Goal: Book appointment/travel/reservation

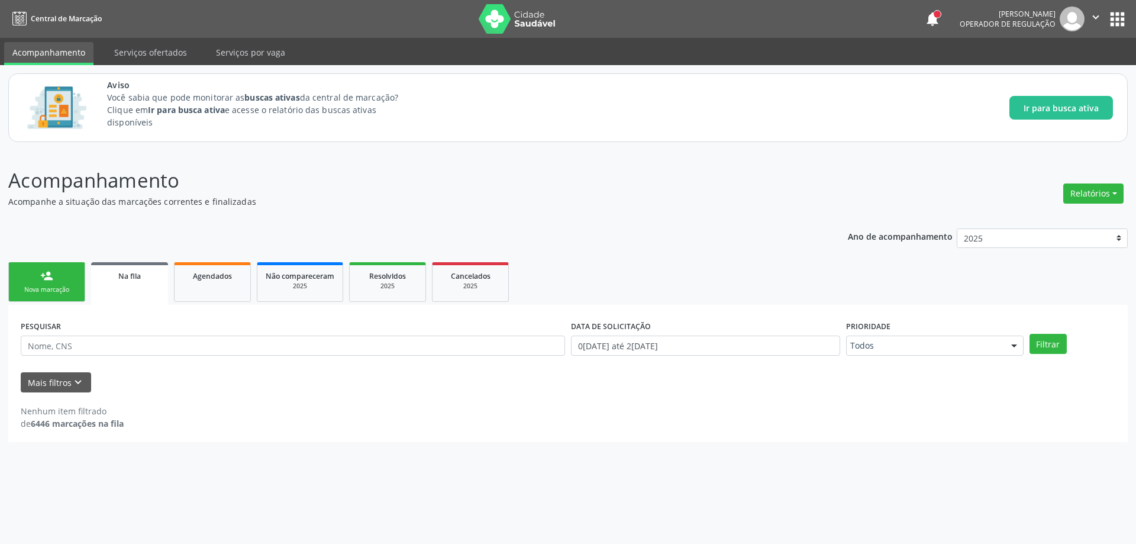
click at [144, 286] on link "Na fila" at bounding box center [129, 283] width 77 height 43
click at [86, 378] on button "Mais filtros keyboard_arrow_down" at bounding box center [56, 382] width 70 height 21
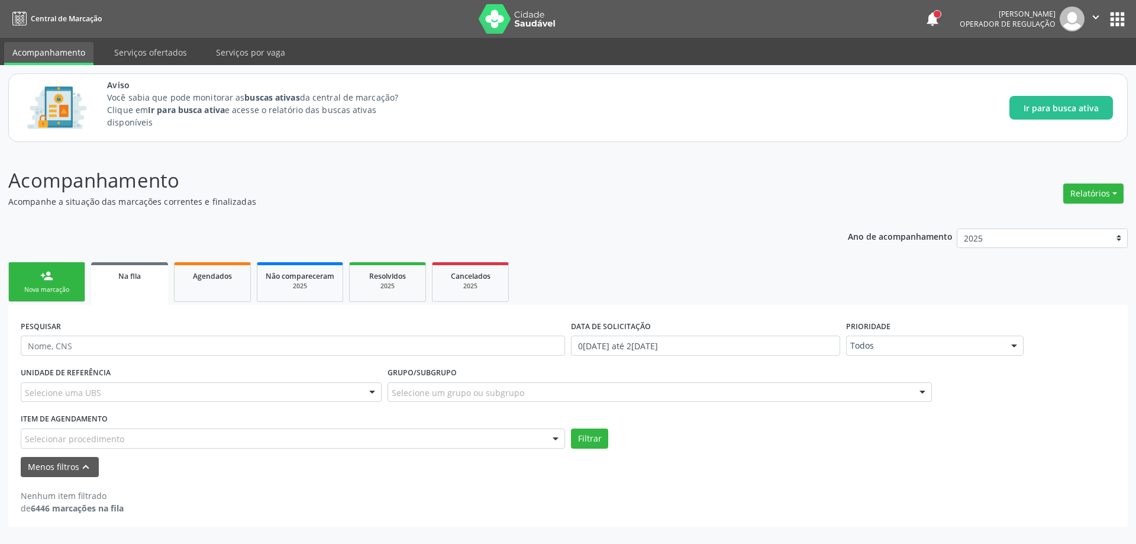
click at [351, 436] on div "Selecionar procedimento" at bounding box center [293, 439] width 545 height 20
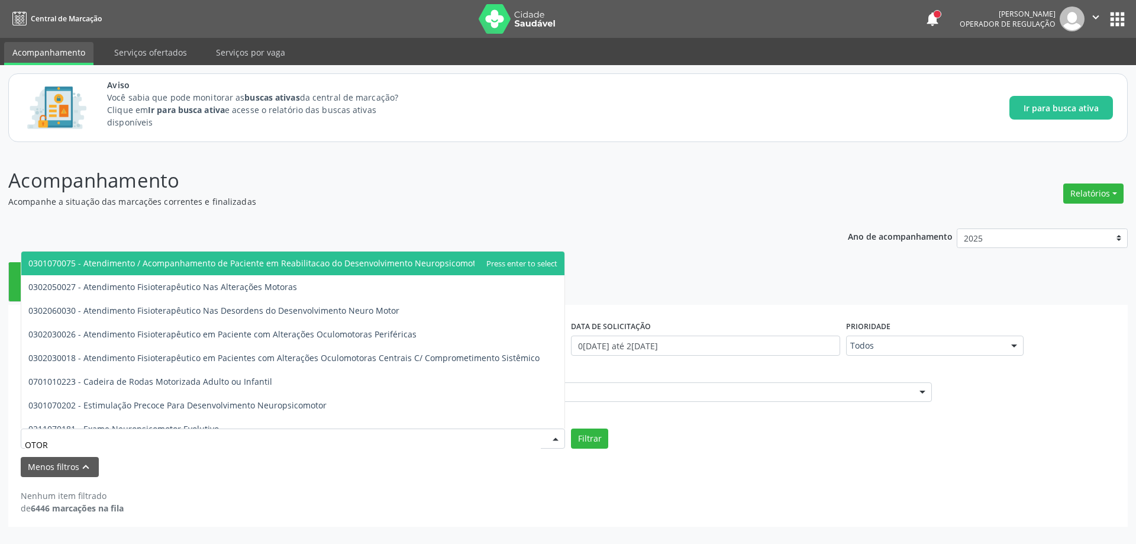
type input "OTORR"
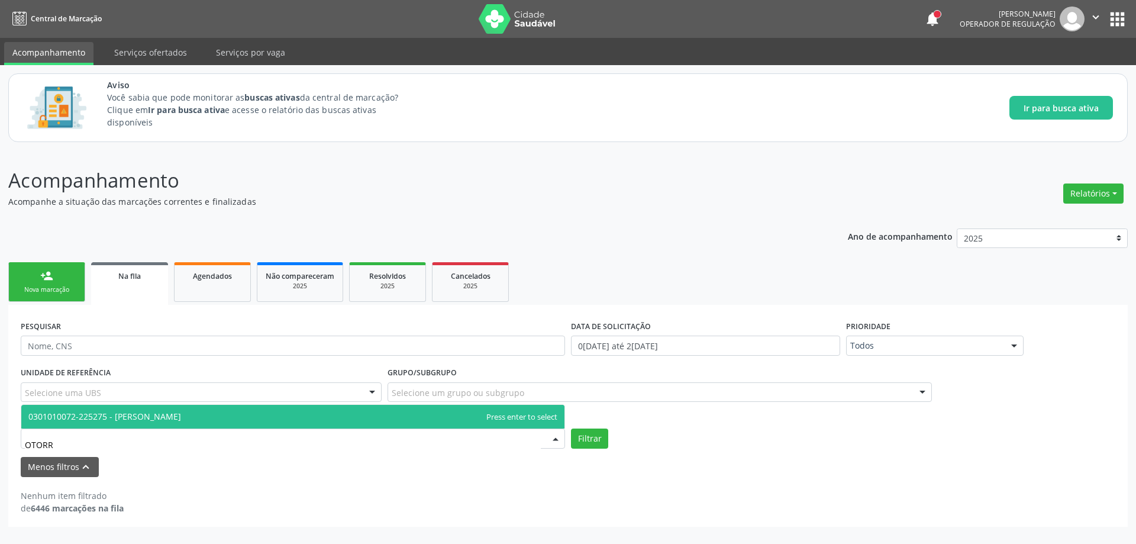
click at [337, 408] on span "0301010072-225275 - [PERSON_NAME]" at bounding box center [292, 417] width 543 height 24
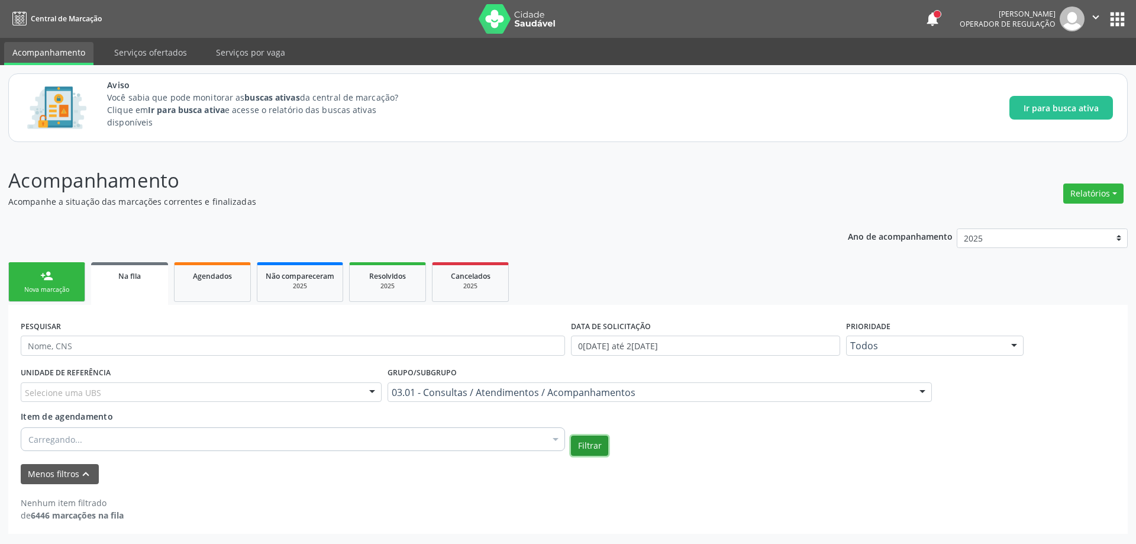
click at [586, 448] on button "Filtrar" at bounding box center [589, 446] width 37 height 20
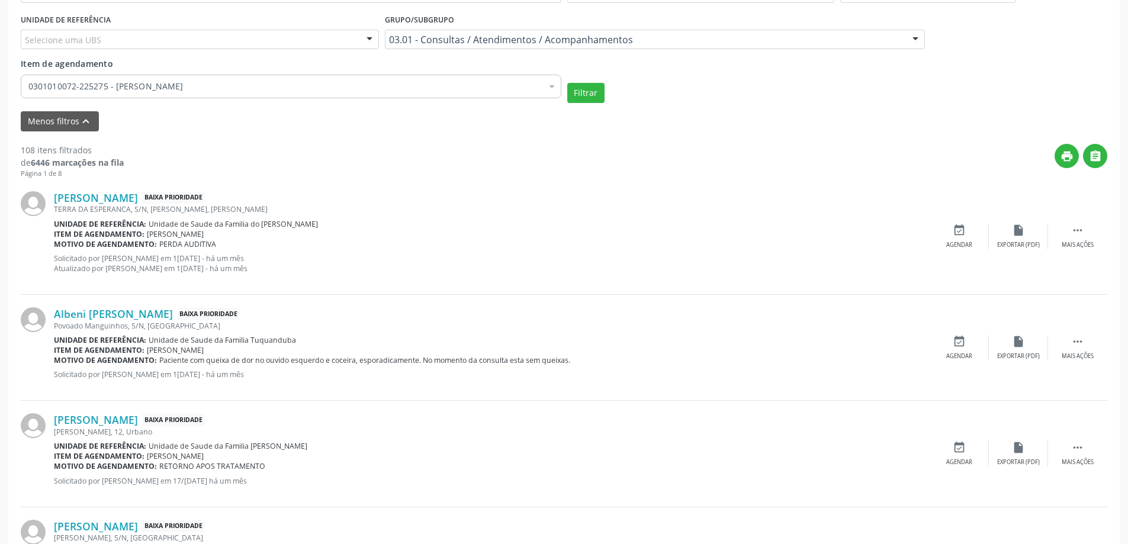
scroll to position [355, 0]
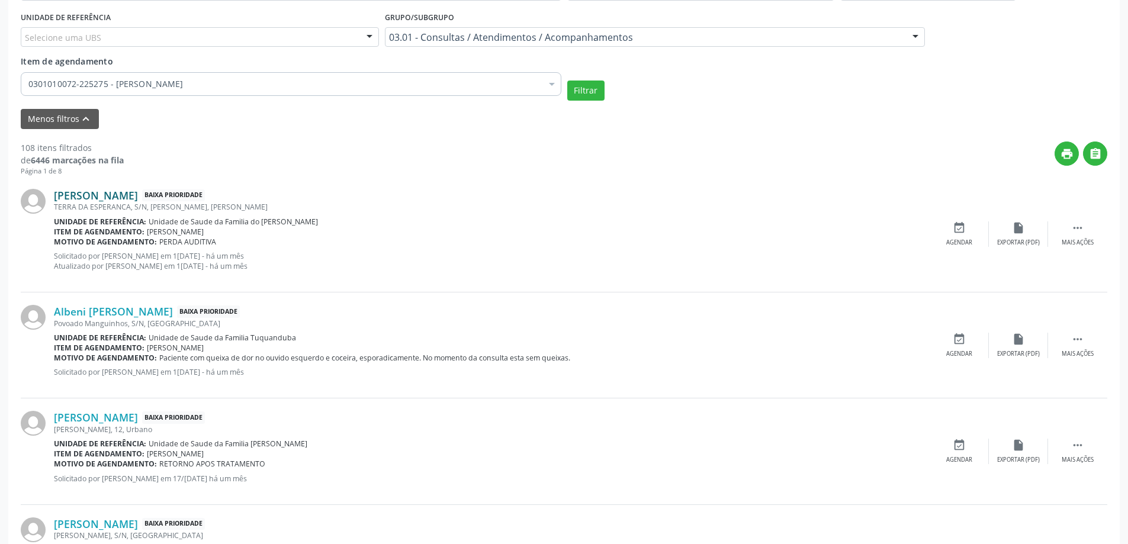
click at [112, 196] on link "[PERSON_NAME]" at bounding box center [96, 195] width 84 height 13
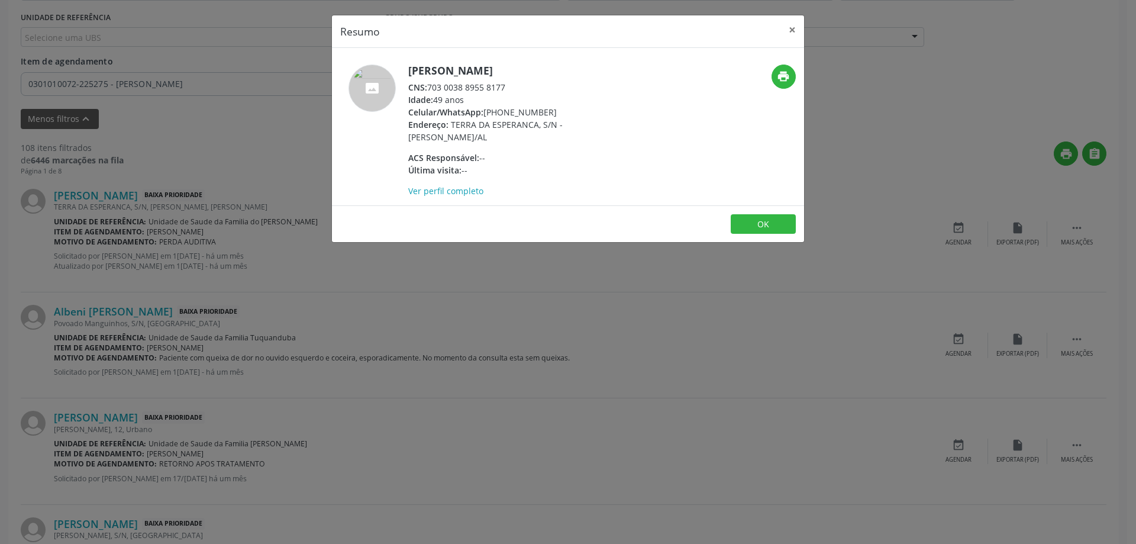
drag, startPoint x: 511, startPoint y: 86, endPoint x: 430, endPoint y: 89, distance: 81.2
click at [430, 89] on div "CNS: 703 0038 8955 8177" at bounding box center [523, 87] width 230 height 12
copy div "703 0038 8955 8177"
click at [788, 37] on button "×" at bounding box center [793, 29] width 24 height 29
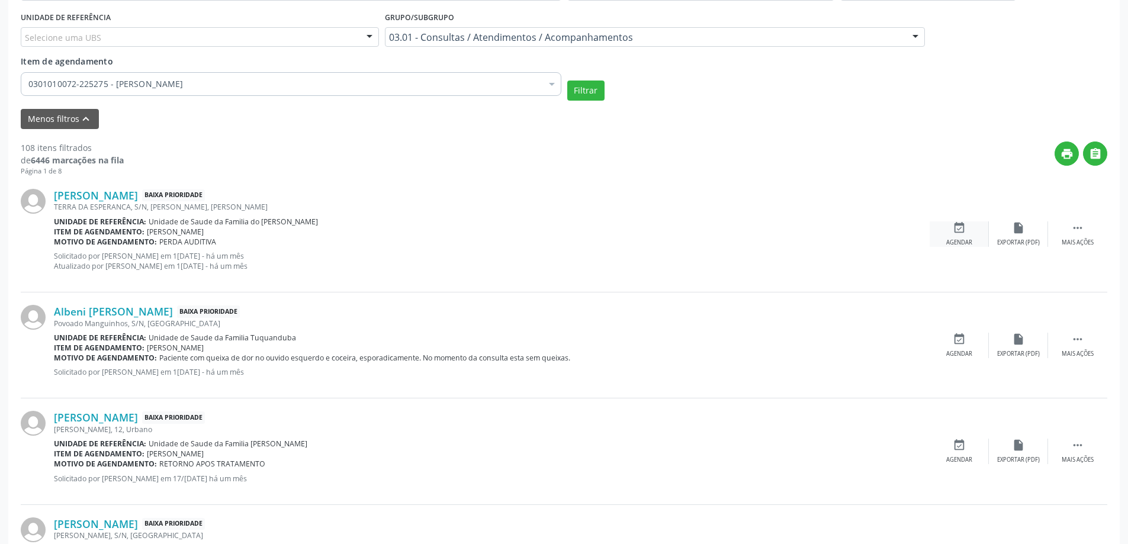
click at [955, 239] on div "Agendar" at bounding box center [959, 243] width 26 height 8
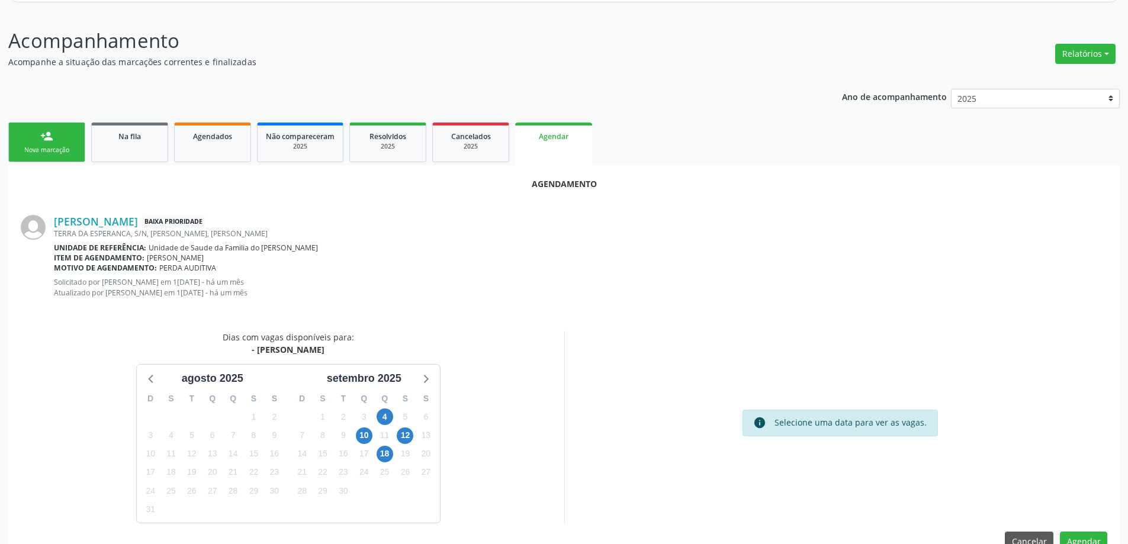
scroll to position [168, 0]
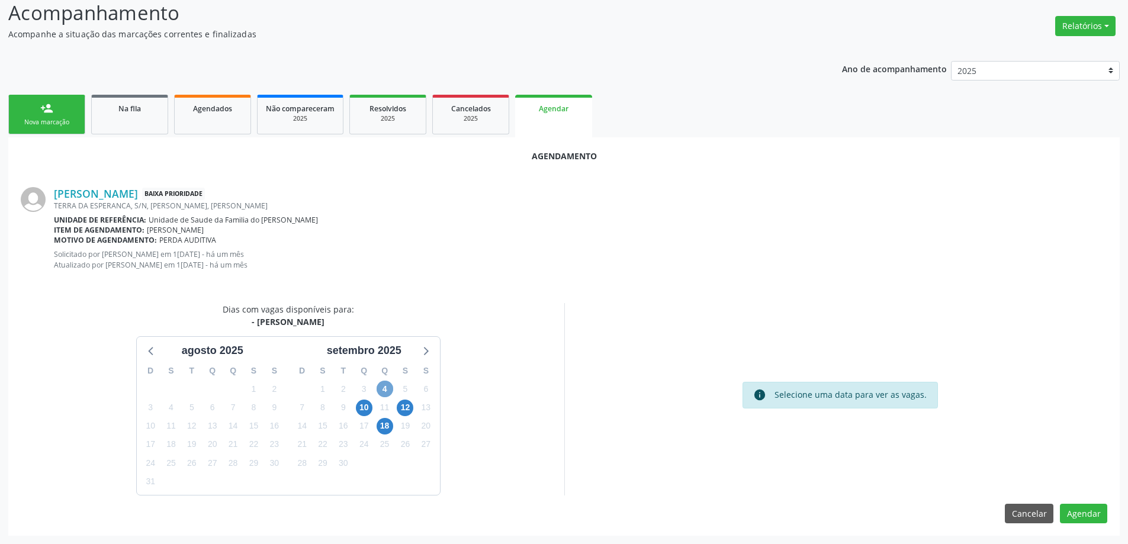
click at [383, 381] on span "4" at bounding box center [384, 389] width 17 height 17
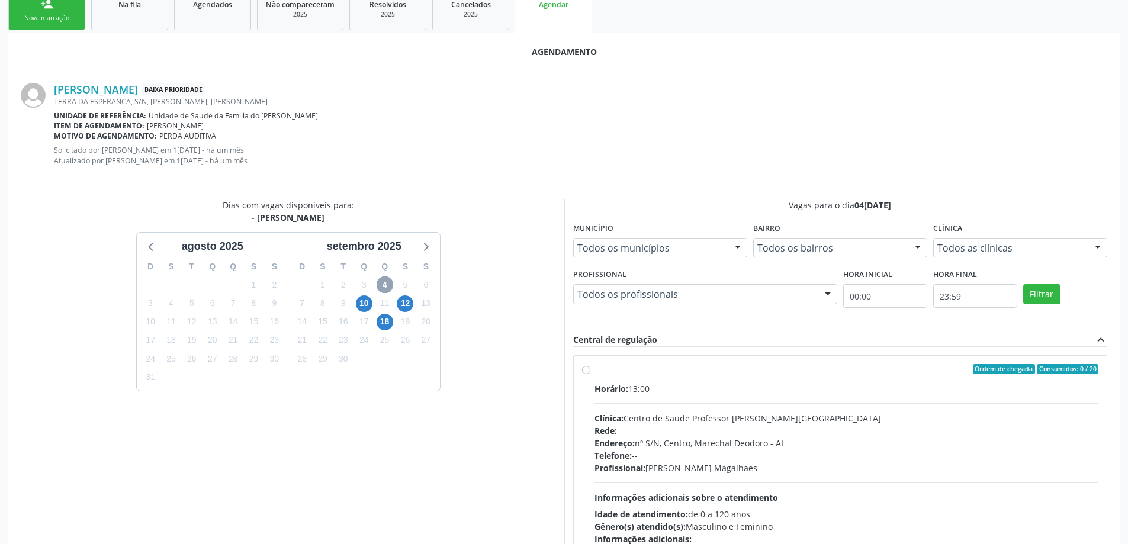
scroll to position [286, 0]
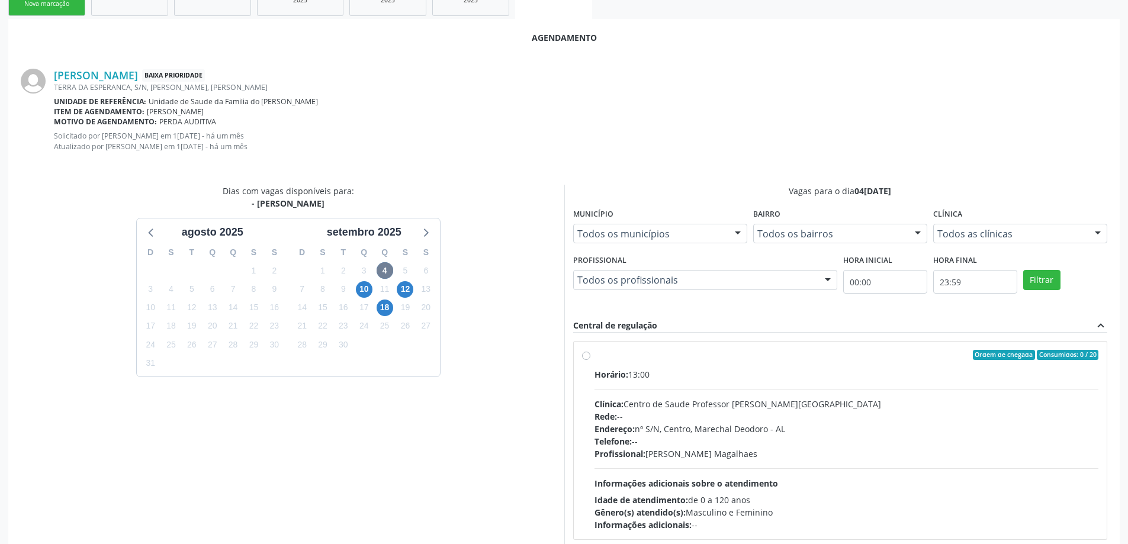
click at [594, 356] on label "Ordem de chegada Consumidos: 0 / 20 Horário: 13:00 Clínica: Centro de Saude Pro…" at bounding box center [846, 441] width 504 height 182
click at [584, 356] on input "Ordem de chegada Consumidos: 0 / 20 Horário: 13:00 Clínica: Centro de Saude Pro…" at bounding box center [586, 355] width 8 height 11
radio input "true"
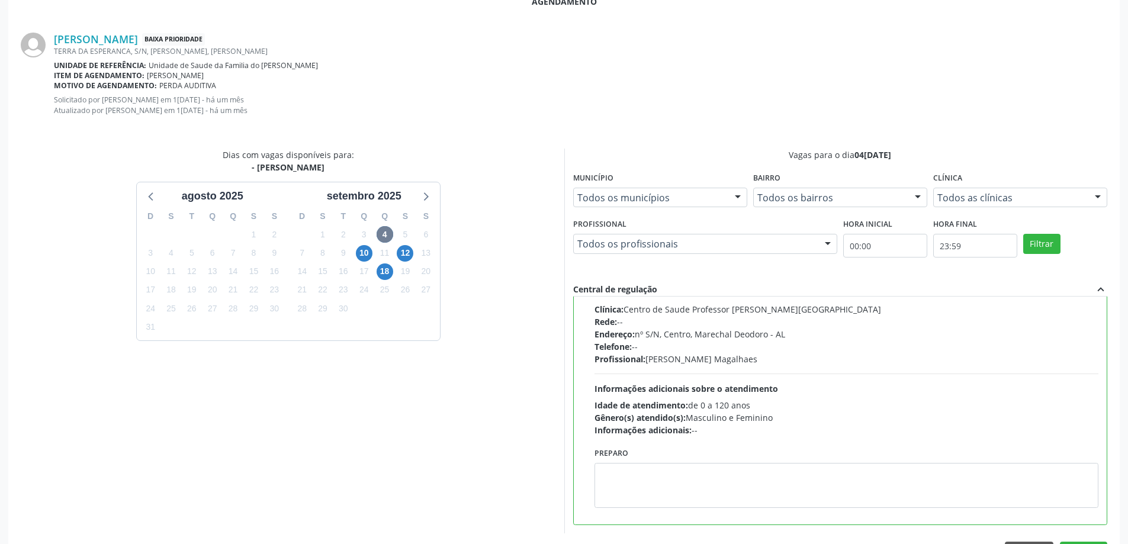
scroll to position [360, 0]
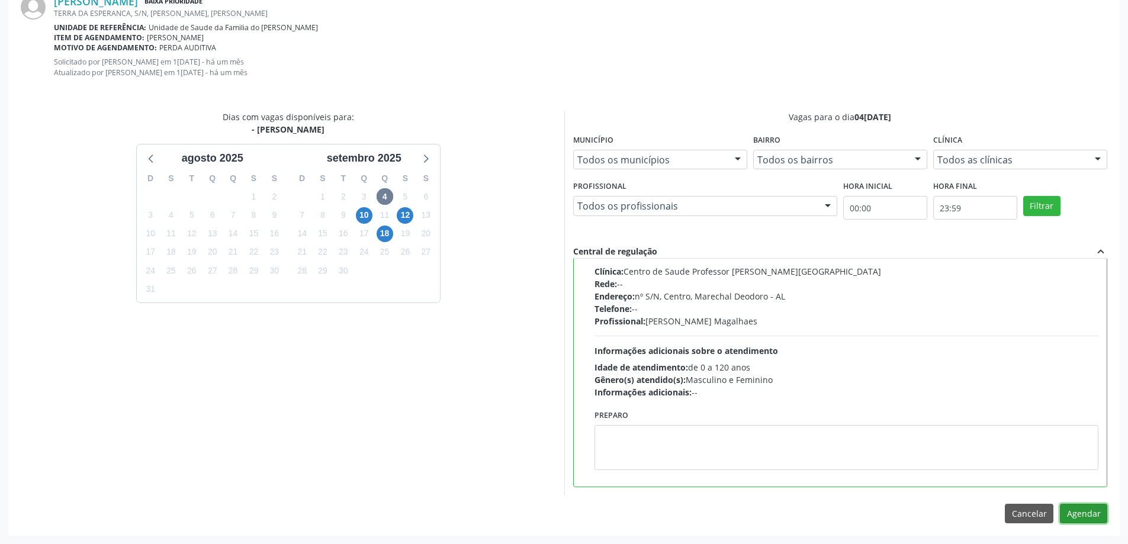
click at [1076, 513] on button "Agendar" at bounding box center [1082, 514] width 47 height 20
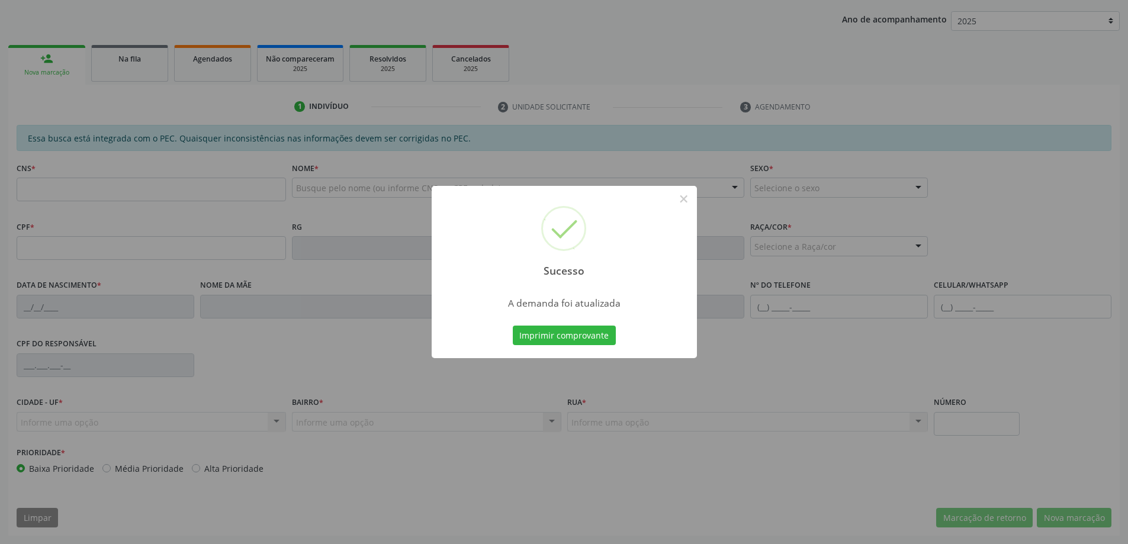
scroll to position [217, 0]
click at [680, 204] on button "×" at bounding box center [684, 199] width 20 height 20
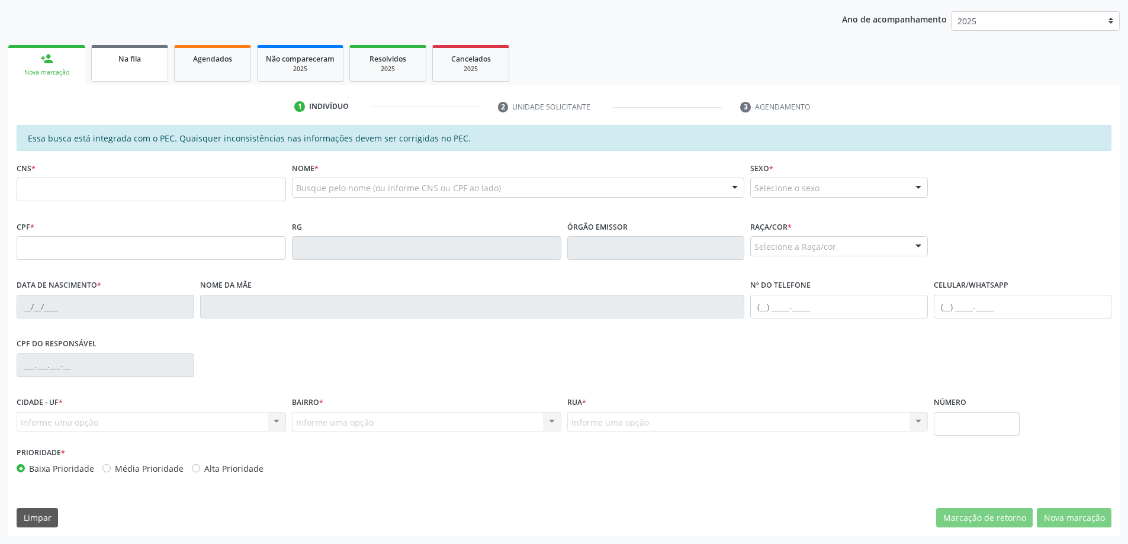
click at [143, 69] on link "Na fila" at bounding box center [129, 63] width 77 height 37
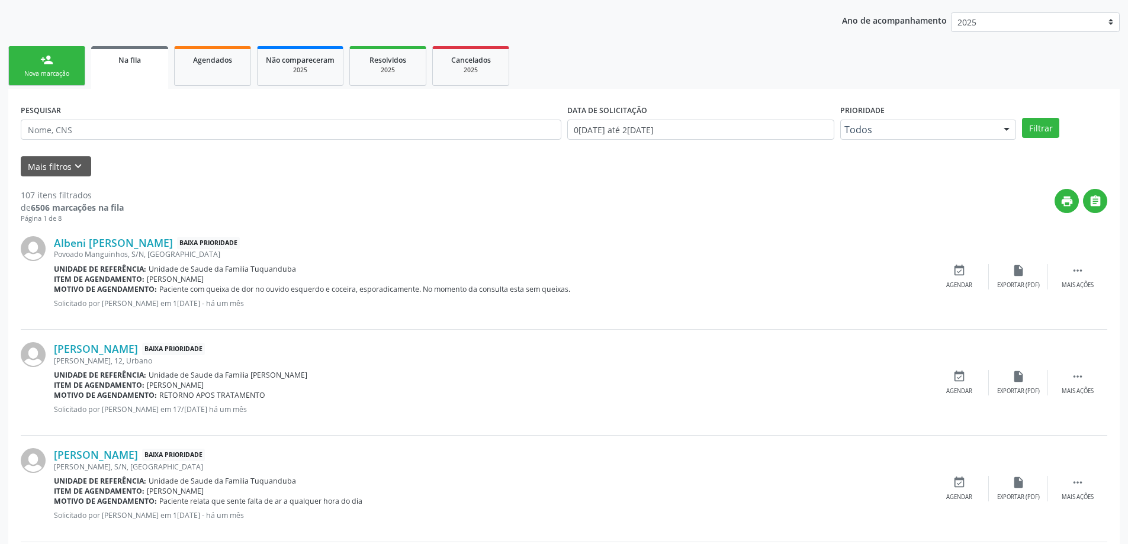
scroll to position [237, 0]
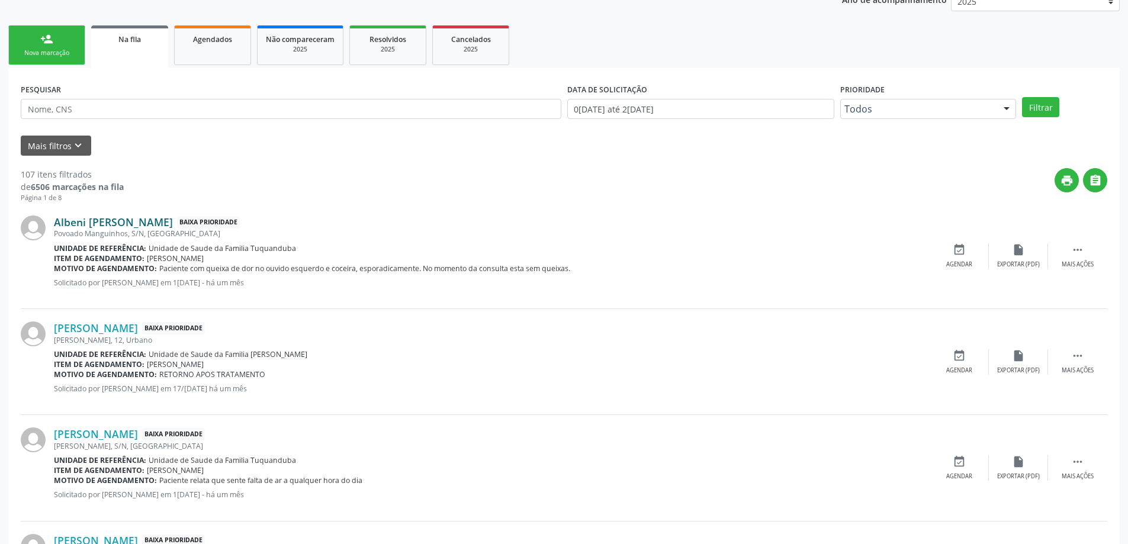
click at [89, 224] on link "Albeni [PERSON_NAME]" at bounding box center [113, 221] width 119 height 13
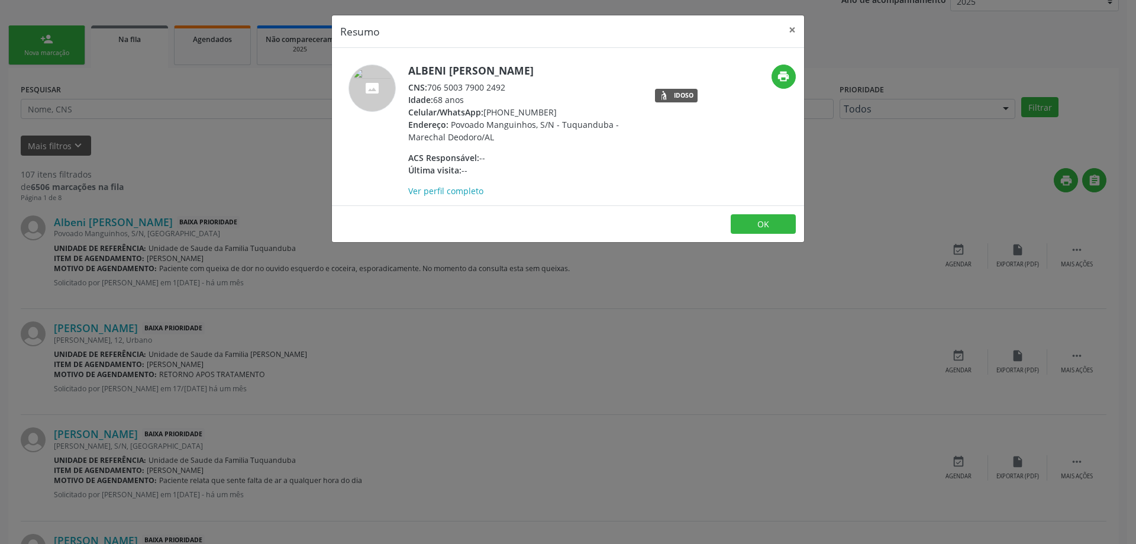
drag, startPoint x: 511, startPoint y: 89, endPoint x: 424, endPoint y: 92, distance: 87.1
click at [424, 92] on div "CNS: 706 5003 7900 2492" at bounding box center [523, 87] width 230 height 12
copy div ": 706 5003 7900 2492"
click at [790, 33] on button "×" at bounding box center [793, 29] width 24 height 29
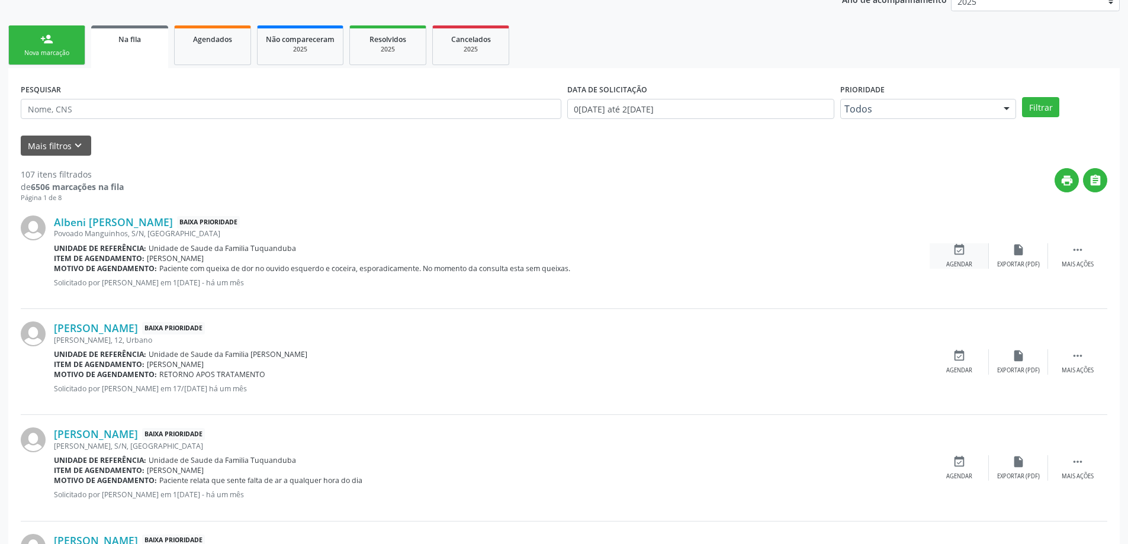
click at [955, 257] on div "event_available Agendar" at bounding box center [958, 255] width 59 height 25
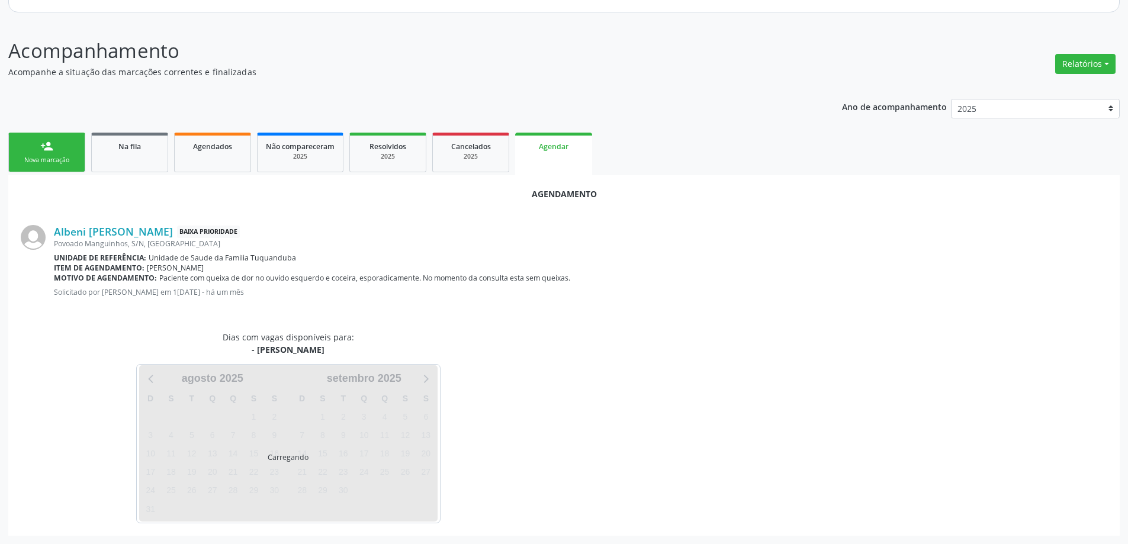
scroll to position [157, 0]
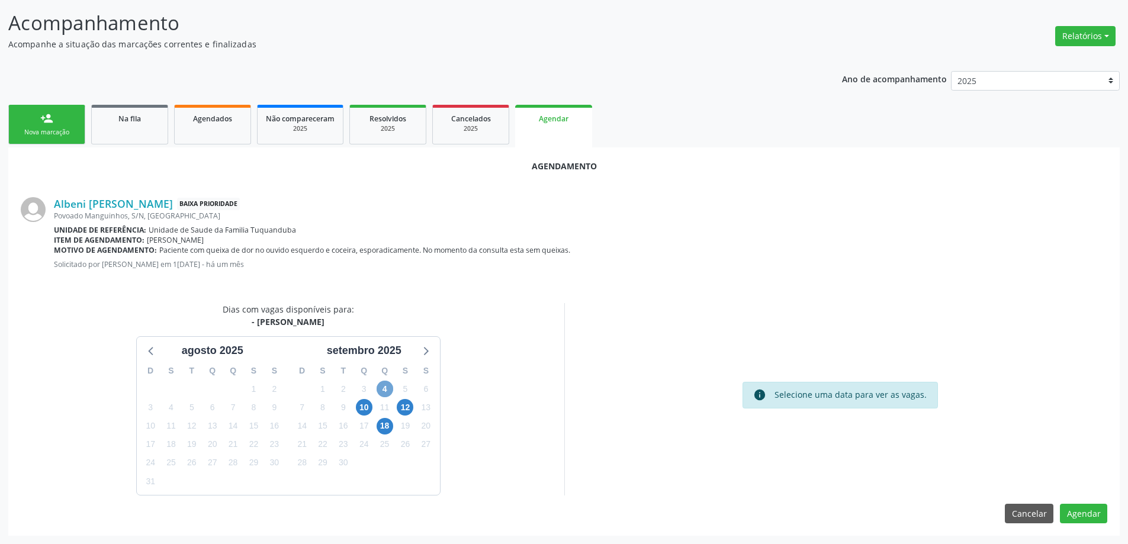
click at [387, 388] on span "4" at bounding box center [384, 389] width 17 height 17
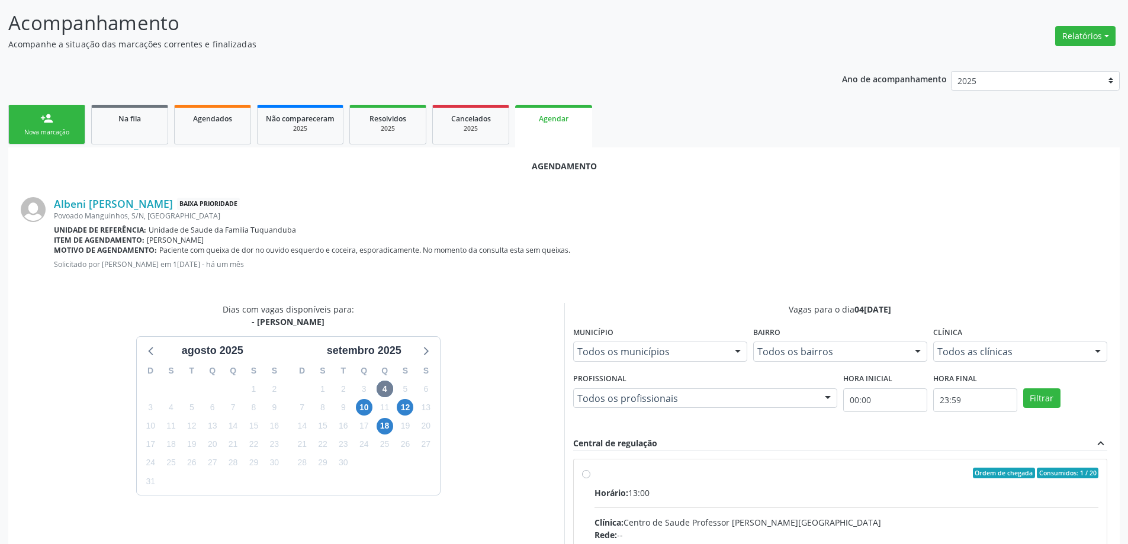
radio input "true"
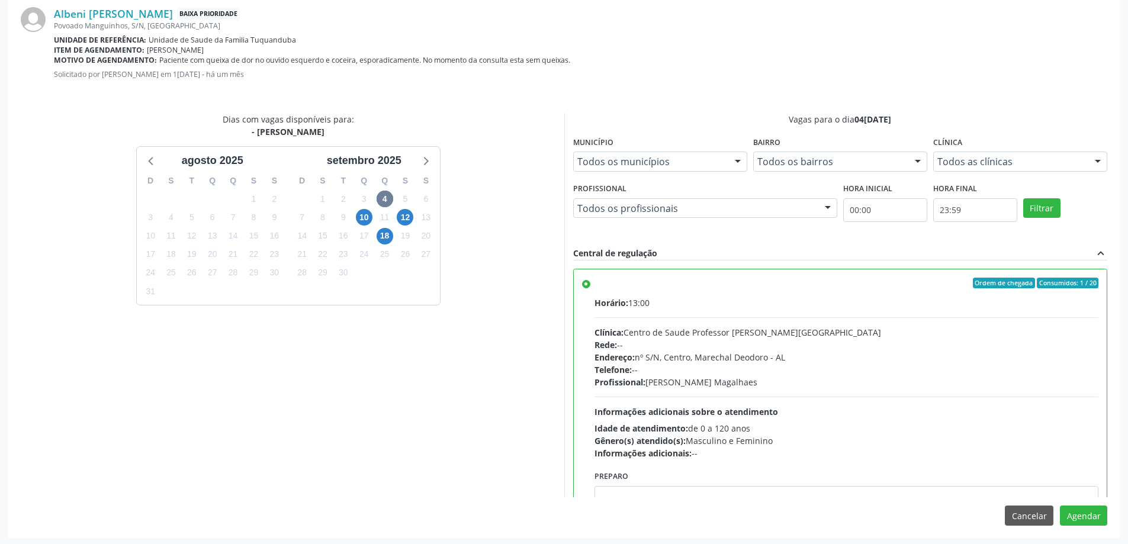
scroll to position [350, 0]
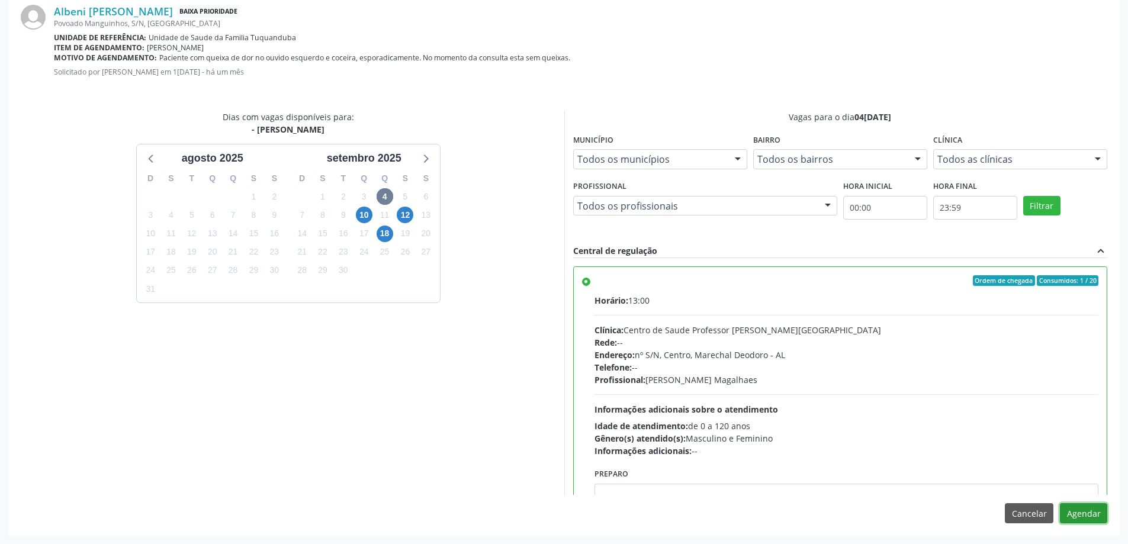
click at [1080, 523] on button "Agendar" at bounding box center [1082, 513] width 47 height 20
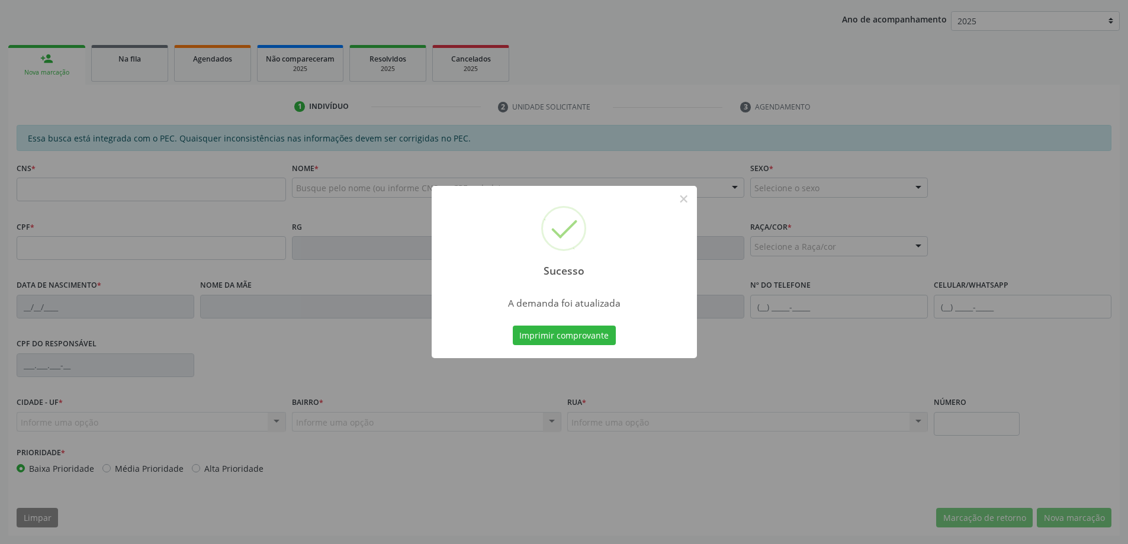
scroll to position [217, 0]
click at [686, 203] on button "×" at bounding box center [684, 199] width 20 height 20
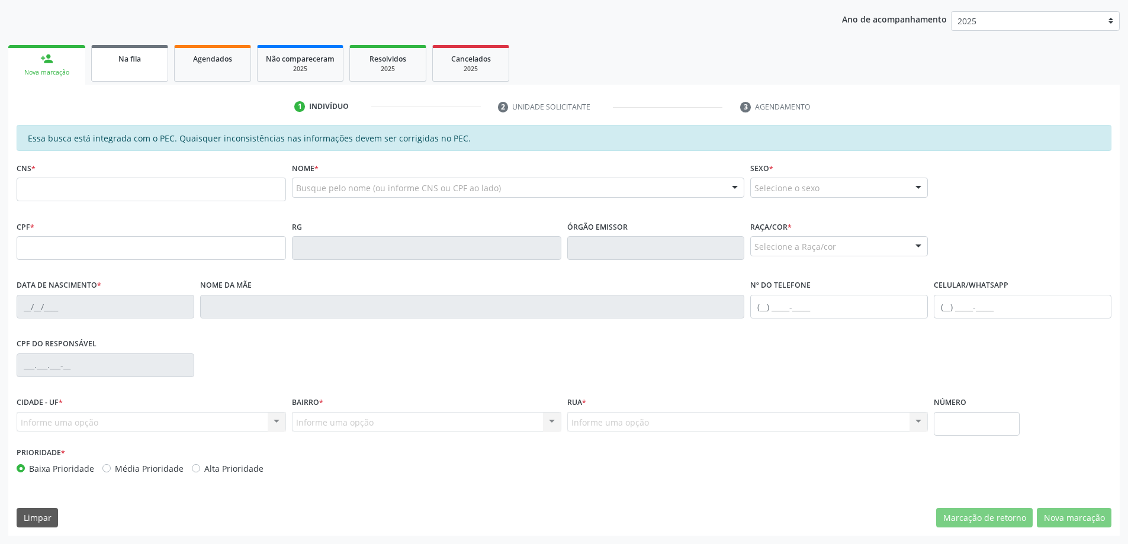
click at [125, 67] on link "Na fila" at bounding box center [129, 63] width 77 height 37
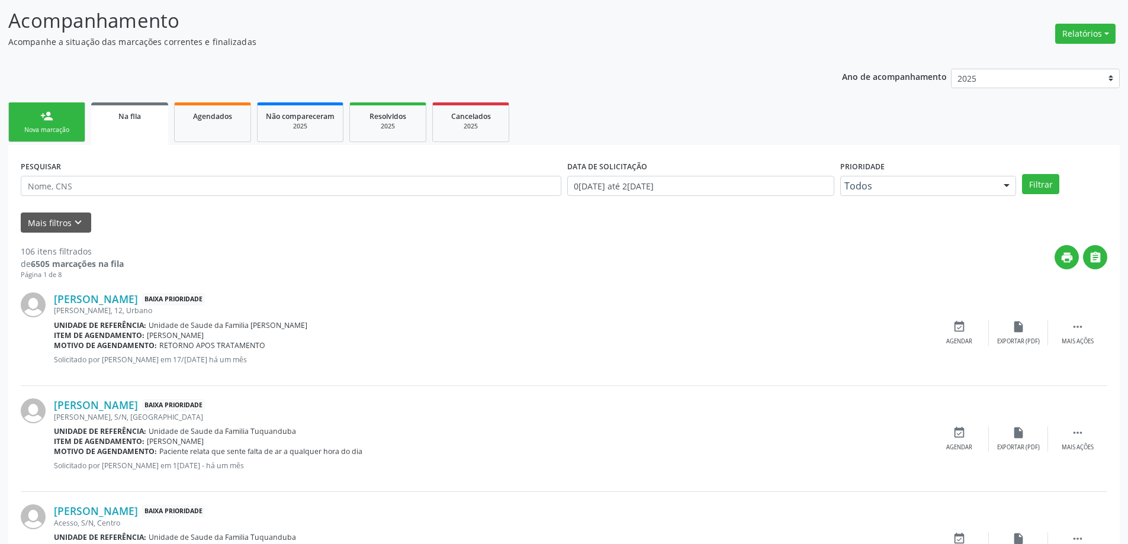
scroll to position [178, 0]
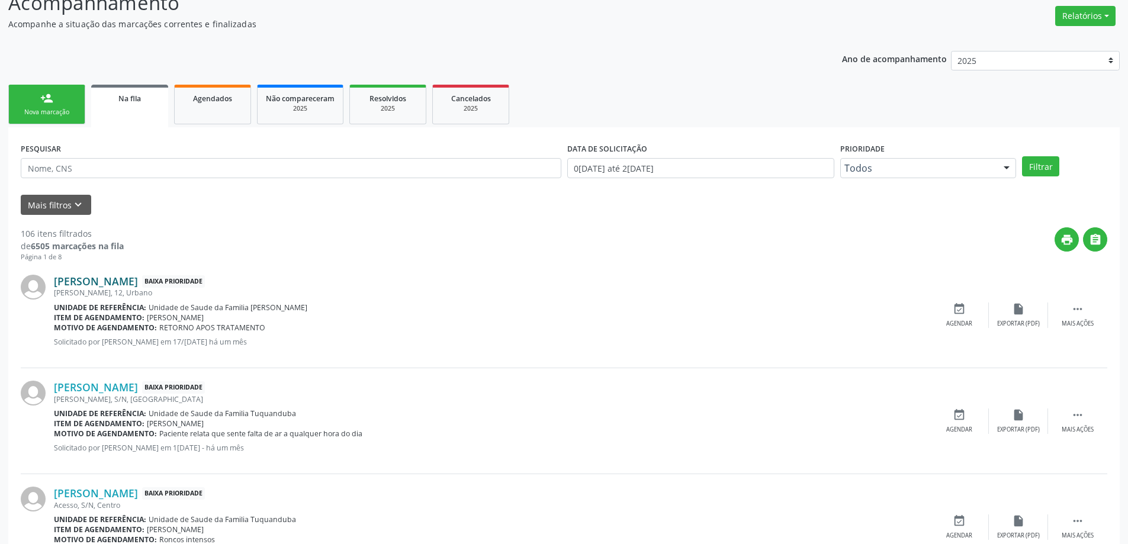
click at [90, 280] on link "[PERSON_NAME]" at bounding box center [96, 281] width 84 height 13
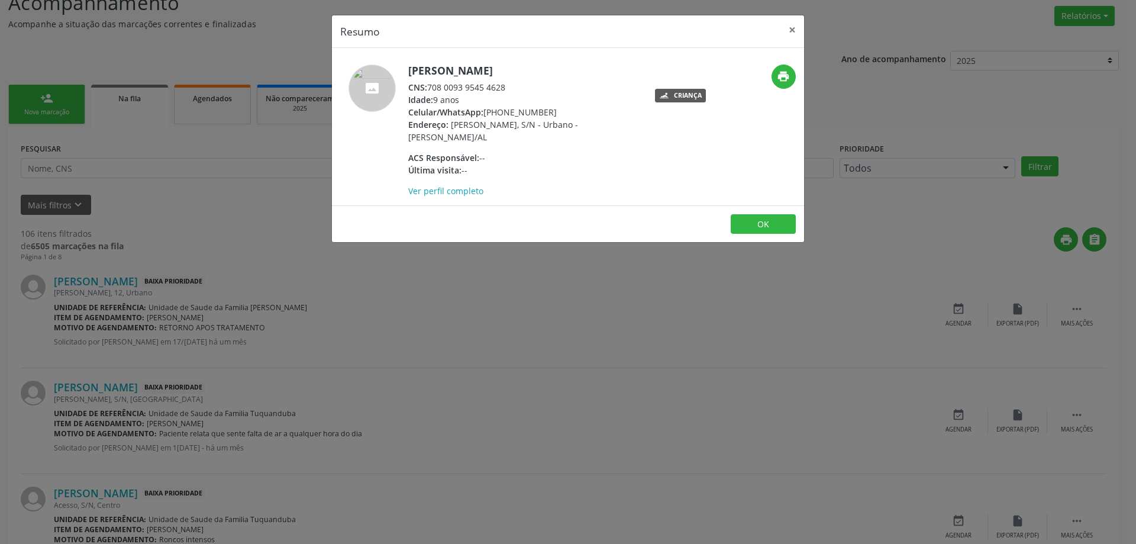
drag, startPoint x: 506, startPoint y: 87, endPoint x: 431, endPoint y: 87, distance: 75.2
click at [431, 87] on div "CNS: 708 0093 9545 4628" at bounding box center [523, 87] width 230 height 12
copy div "708 0093 9545 4628"
click at [792, 32] on button "×" at bounding box center [793, 29] width 24 height 29
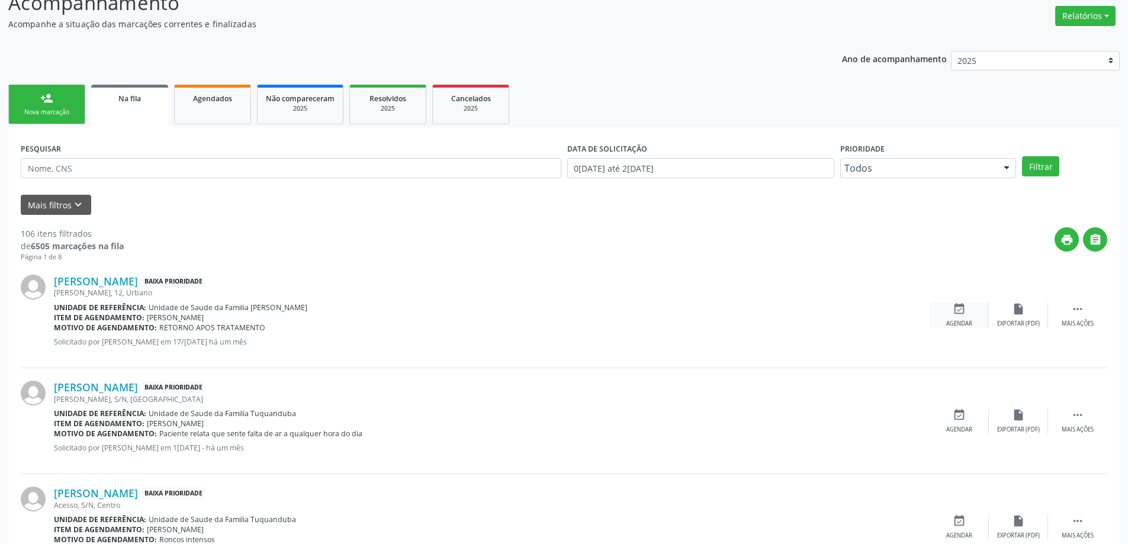
click at [960, 311] on icon "event_available" at bounding box center [958, 308] width 13 height 13
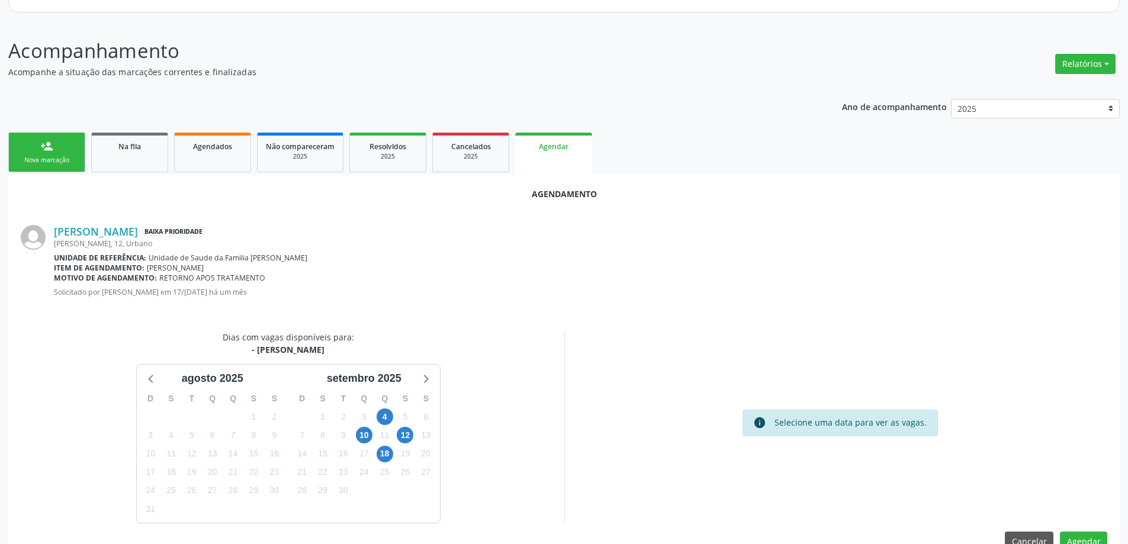
scroll to position [157, 0]
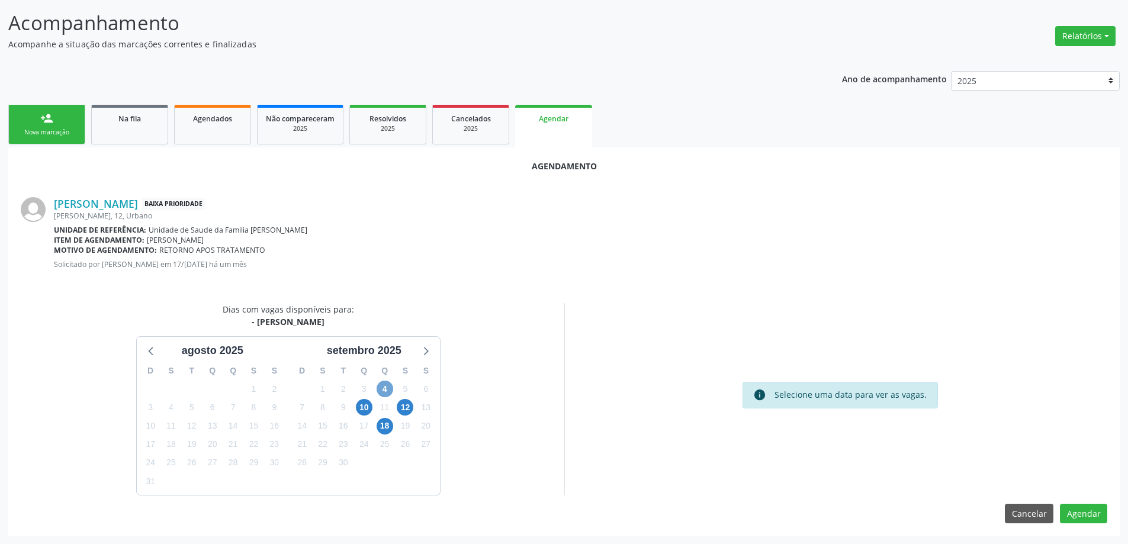
click at [387, 391] on span "4" at bounding box center [384, 389] width 17 height 17
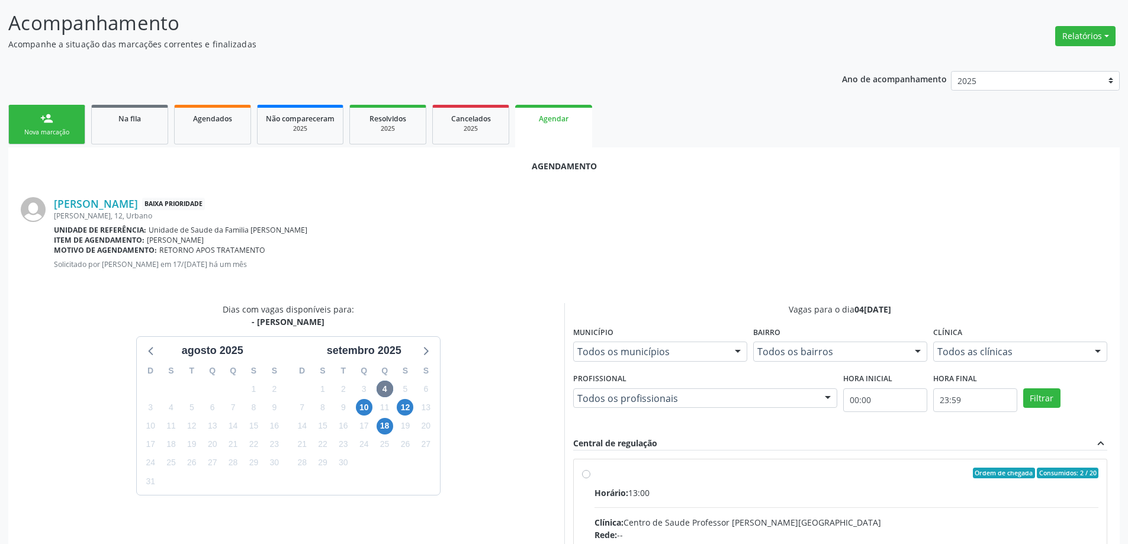
click at [584, 475] on input "Ordem de chegada Consumidos: 2 / 20 Horário: 13:00 Clínica: Centro de Saude Pro…" at bounding box center [586, 473] width 8 height 11
radio input "true"
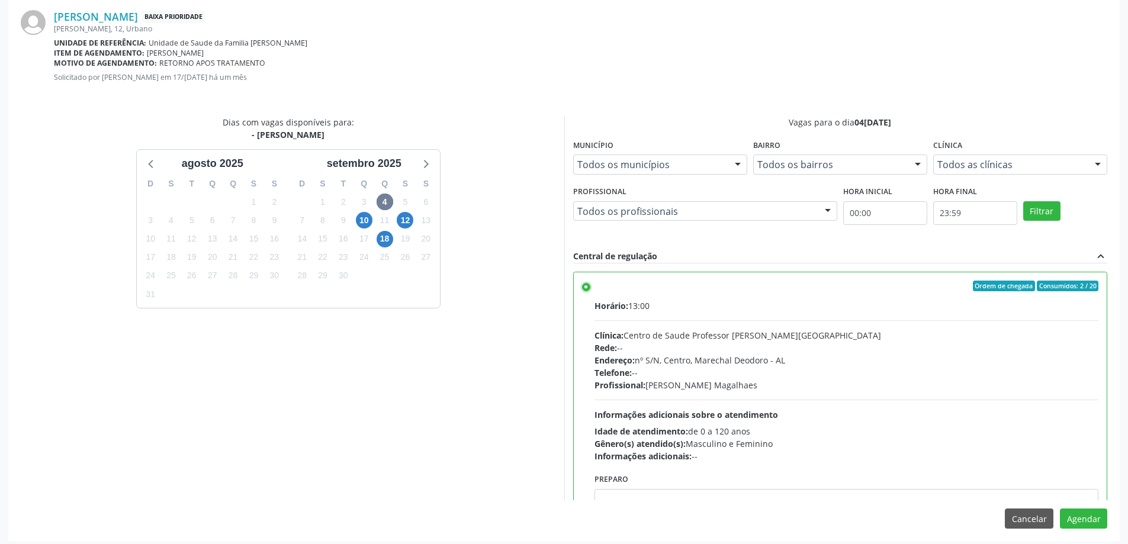
scroll to position [350, 0]
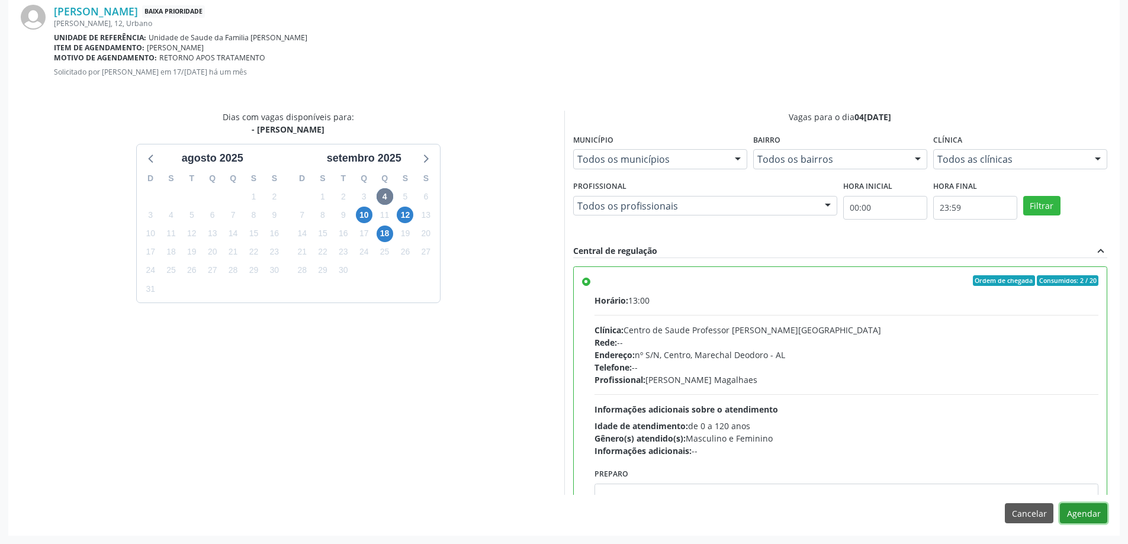
click at [1085, 520] on button "Agendar" at bounding box center [1082, 513] width 47 height 20
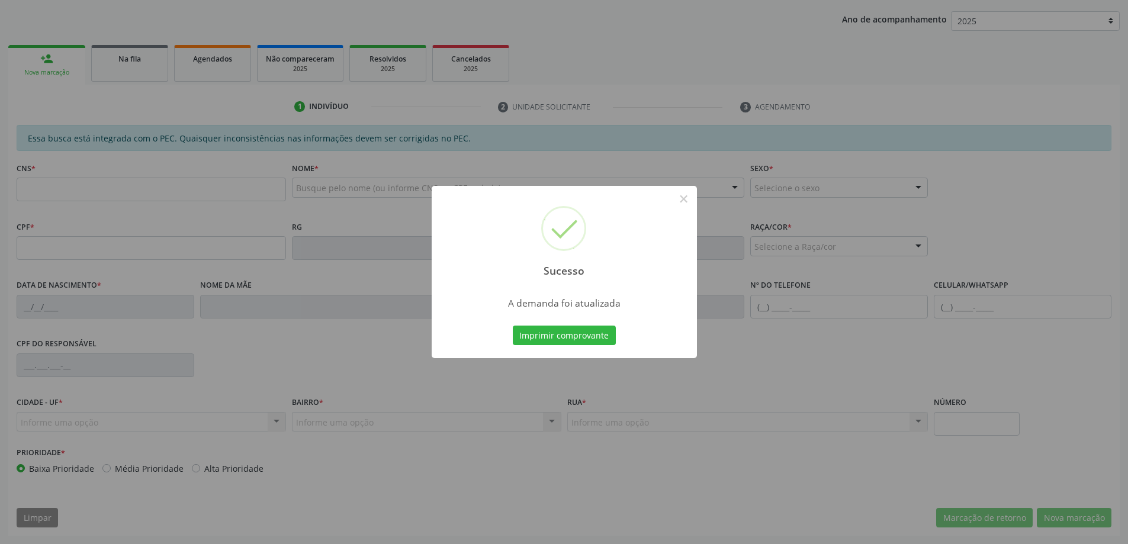
scroll to position [217, 0]
click at [681, 203] on button "×" at bounding box center [684, 199] width 20 height 20
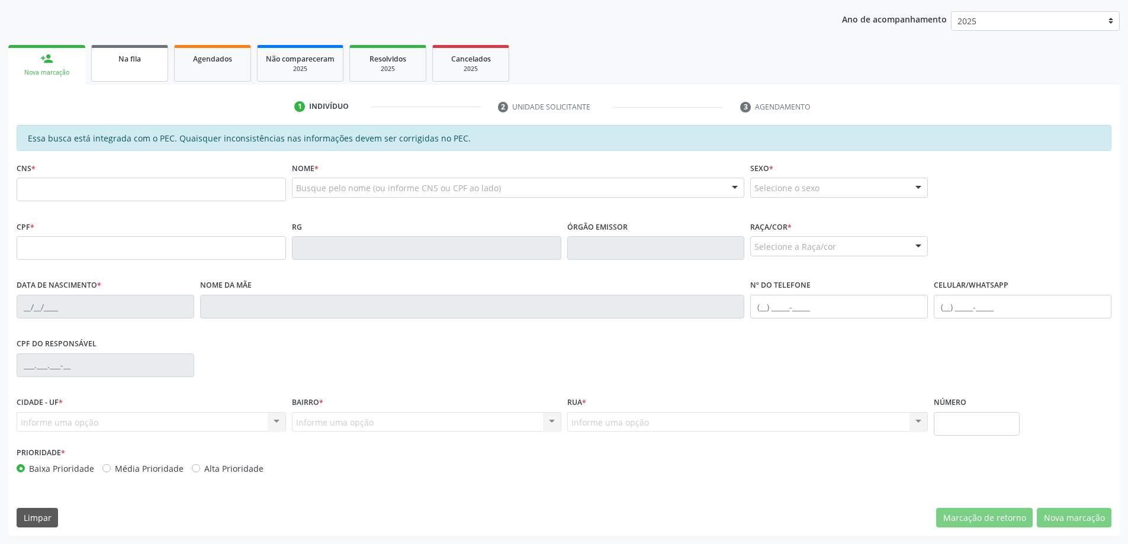
click at [122, 56] on span "Na fila" at bounding box center [129, 59] width 22 height 10
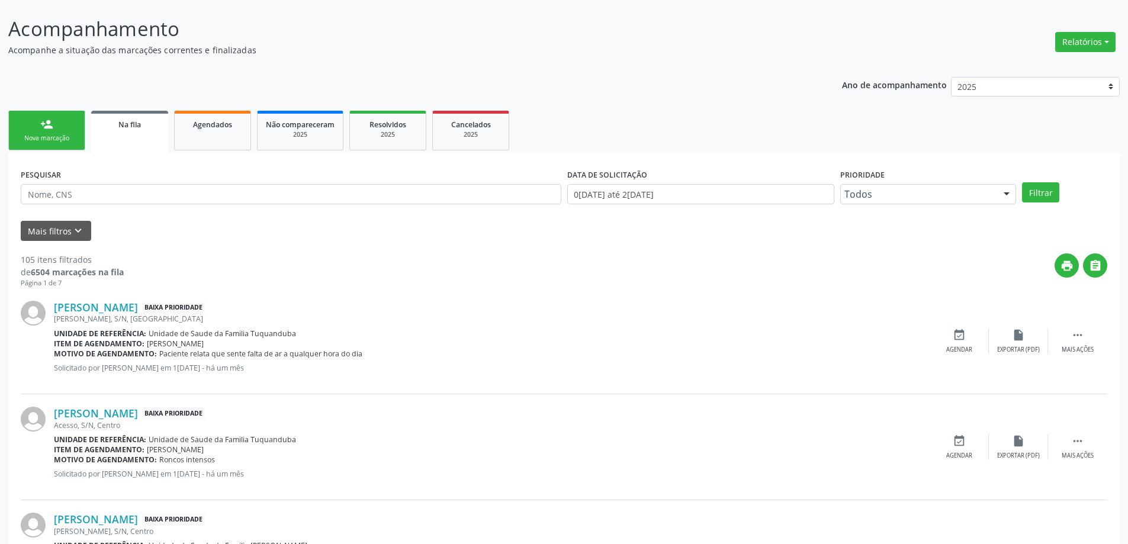
scroll to position [237, 0]
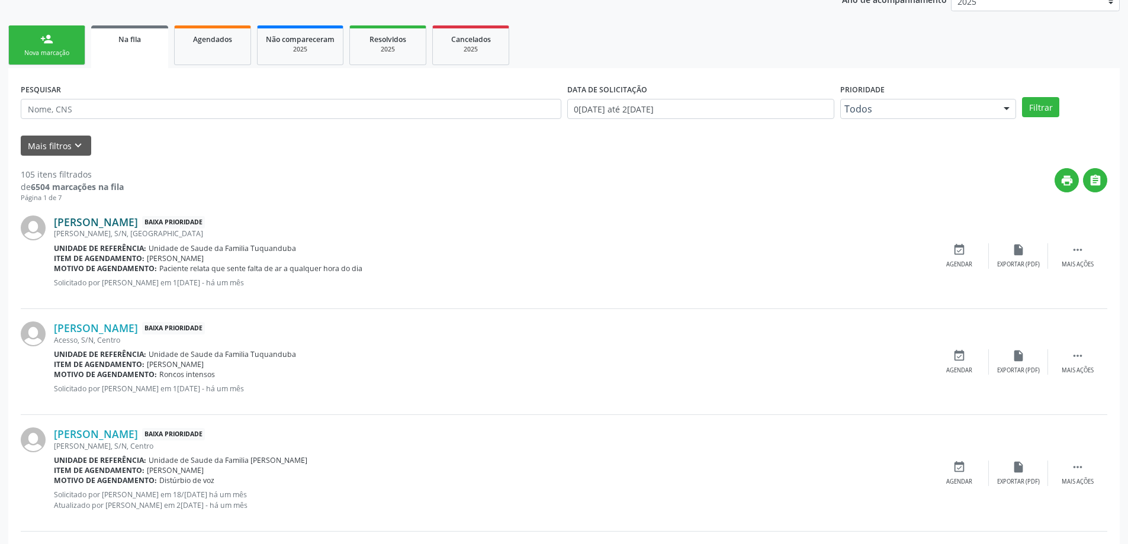
click at [138, 220] on link "[PERSON_NAME]" at bounding box center [96, 221] width 84 height 13
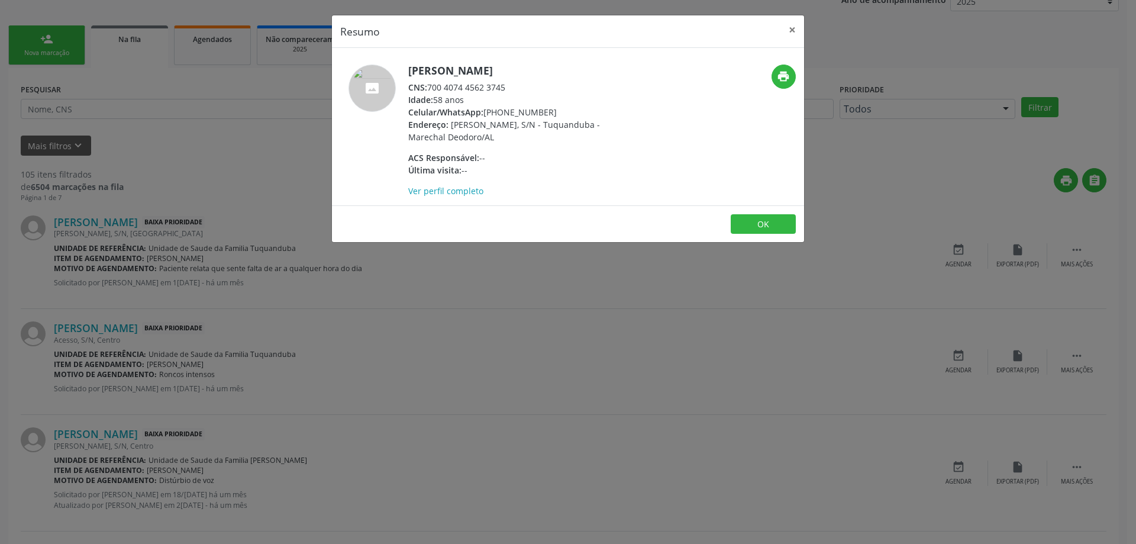
drag, startPoint x: 513, startPoint y: 87, endPoint x: 430, endPoint y: 89, distance: 82.3
click at [430, 89] on div "CNS: 700 4074 4562 3745" at bounding box center [523, 87] width 230 height 12
copy div "700 4074 4562 3745"
click at [788, 30] on button "×" at bounding box center [793, 29] width 24 height 29
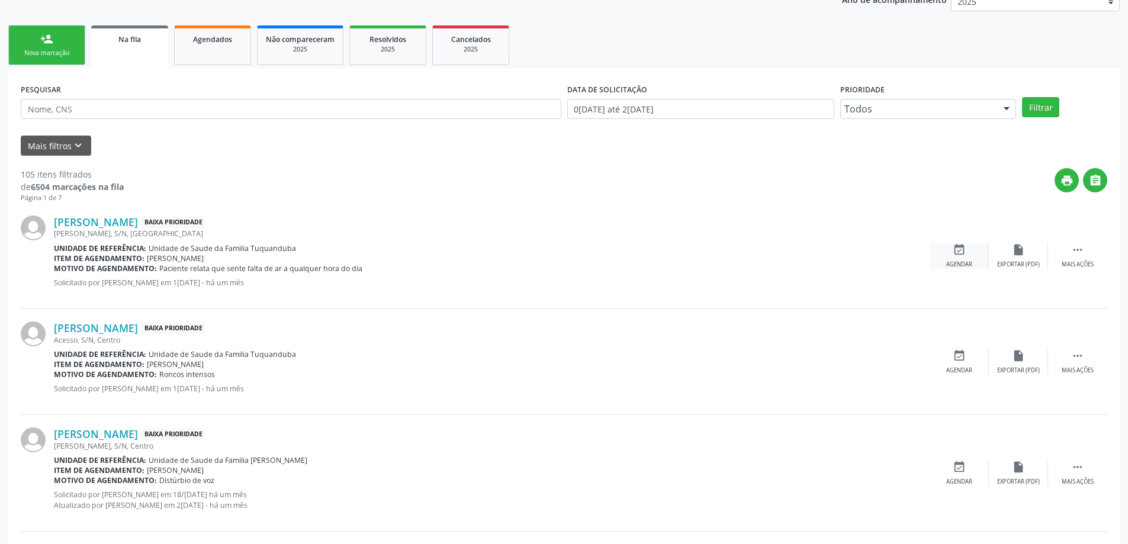
click at [965, 248] on icon "event_available" at bounding box center [958, 249] width 13 height 13
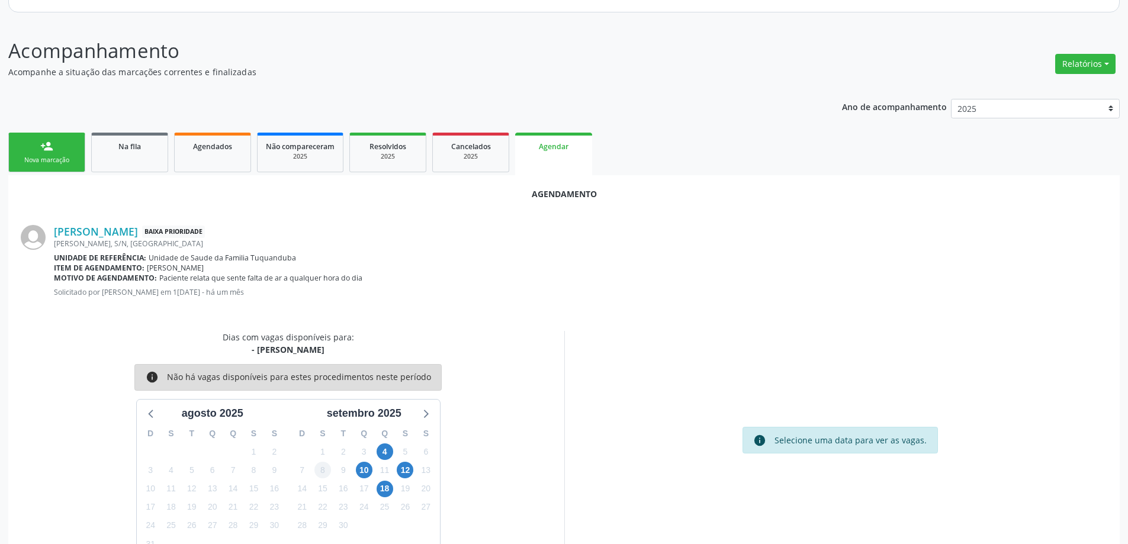
scroll to position [157, 0]
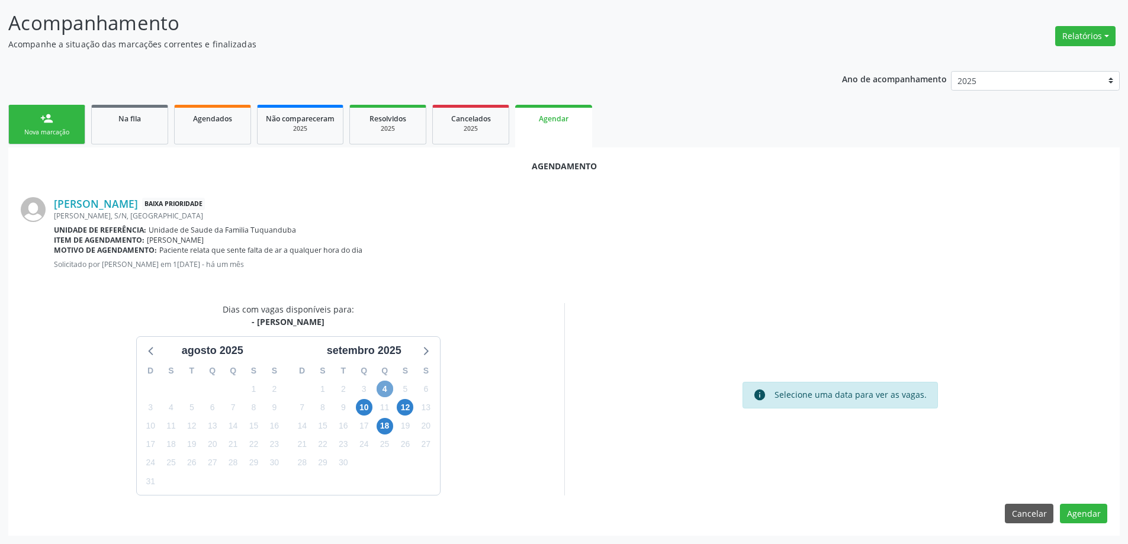
click at [384, 391] on span "4" at bounding box center [384, 389] width 17 height 17
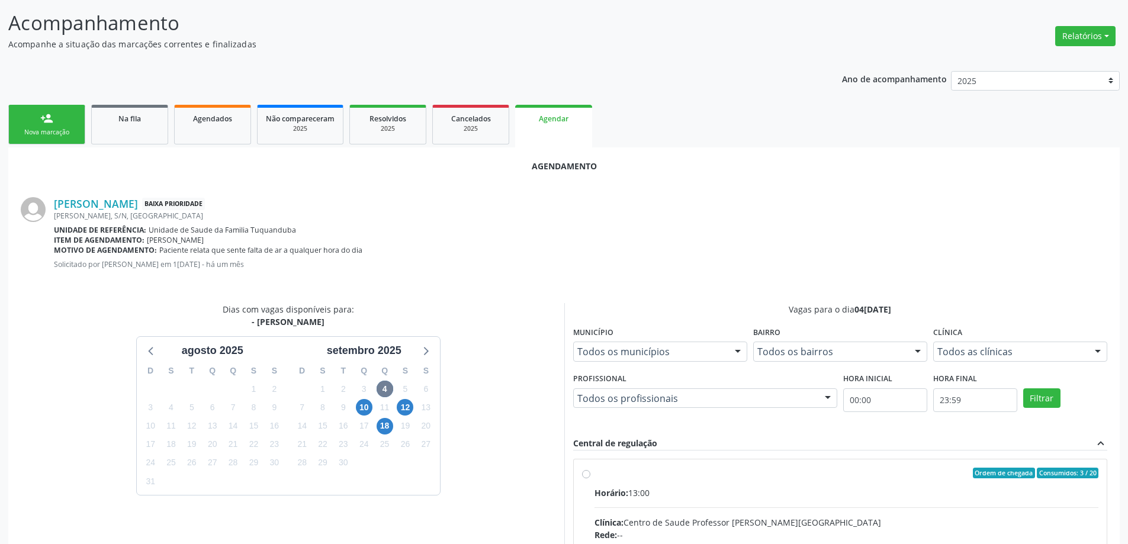
click at [584, 476] on input "Ordem de chegada Consumidos: 3 / 20 Horário: 13:00 Clínica: Centro de Saude Pro…" at bounding box center [586, 473] width 8 height 11
radio input "true"
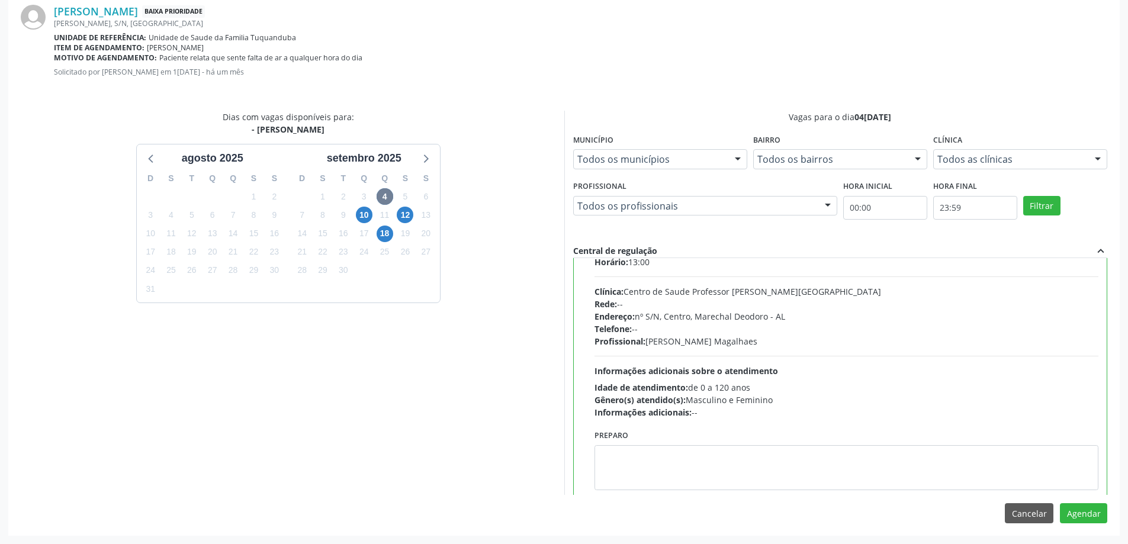
scroll to position [59, 0]
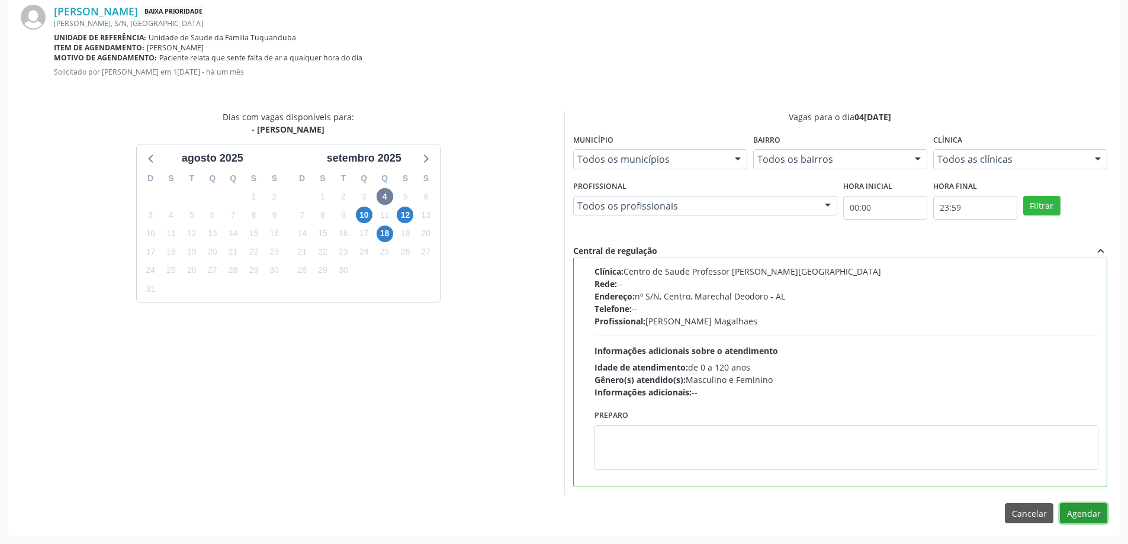
click at [1102, 515] on button "Agendar" at bounding box center [1082, 513] width 47 height 20
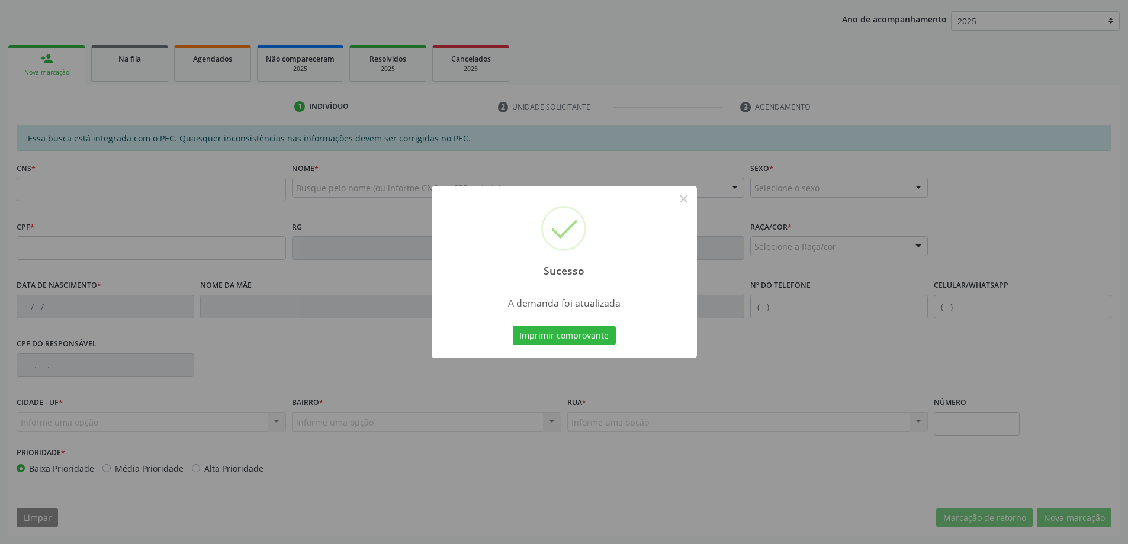
scroll to position [217, 0]
click at [679, 200] on button "×" at bounding box center [684, 199] width 20 height 20
